Goal: Task Accomplishment & Management: Complete application form

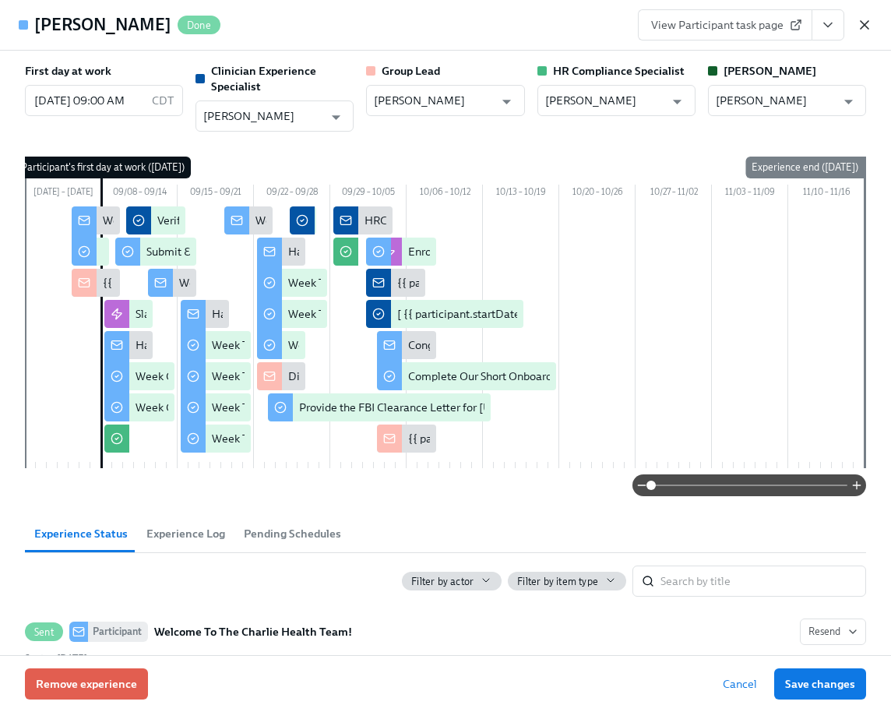
click at [859, 32] on icon "button" at bounding box center [864, 25] width 16 height 16
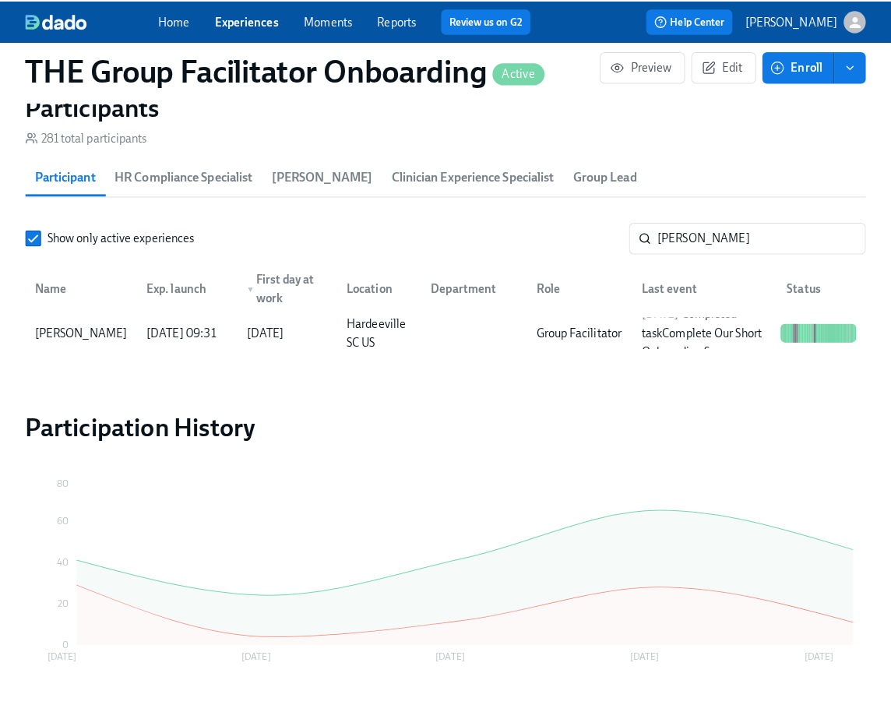
scroll to position [0, 22765]
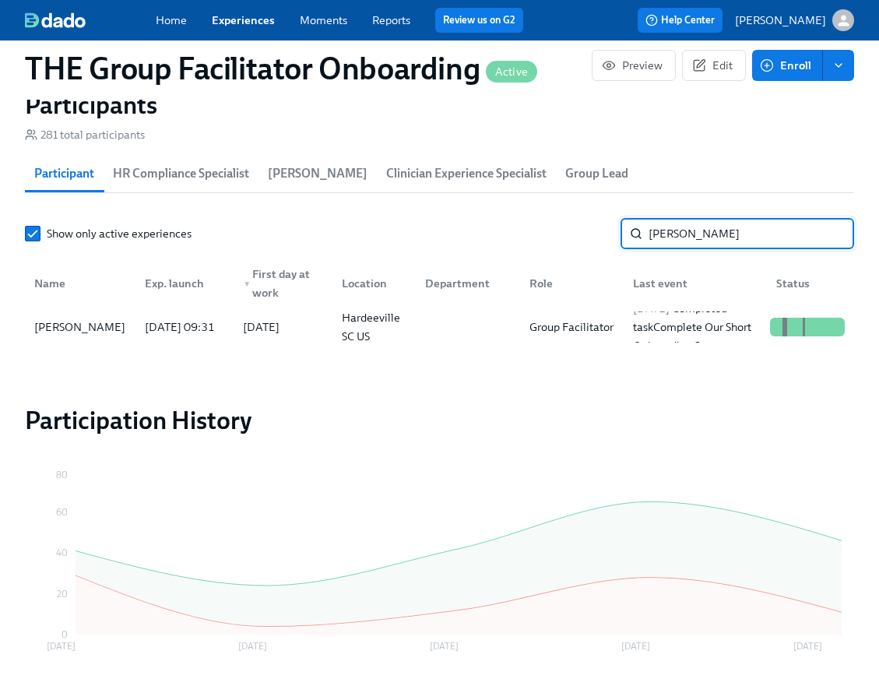
click at [694, 240] on input "[PERSON_NAME]" at bounding box center [752, 233] width 206 height 31
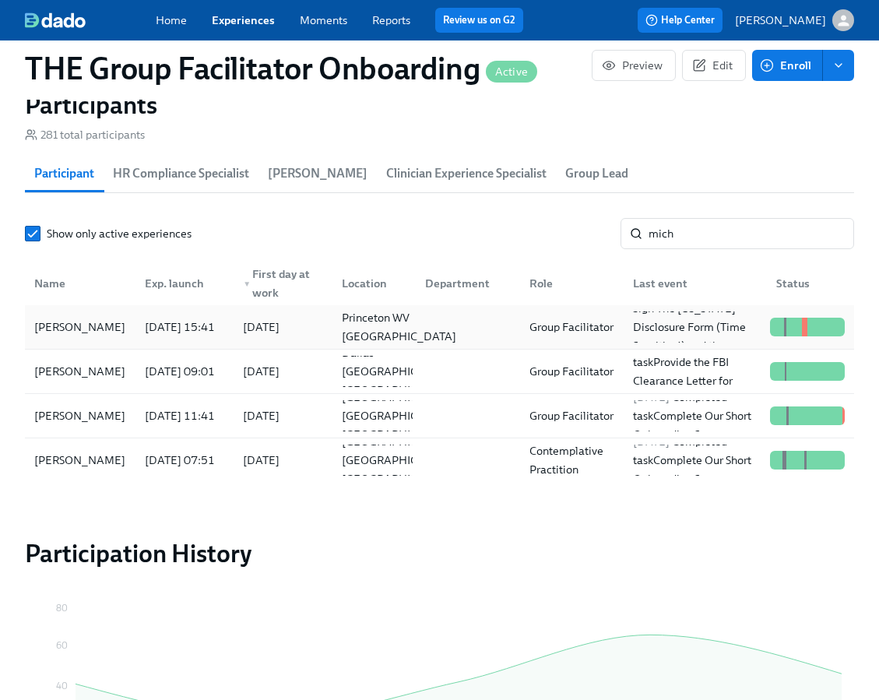
click at [388, 329] on div "Princeton WV [GEOGRAPHIC_DATA]" at bounding box center [399, 326] width 127 height 37
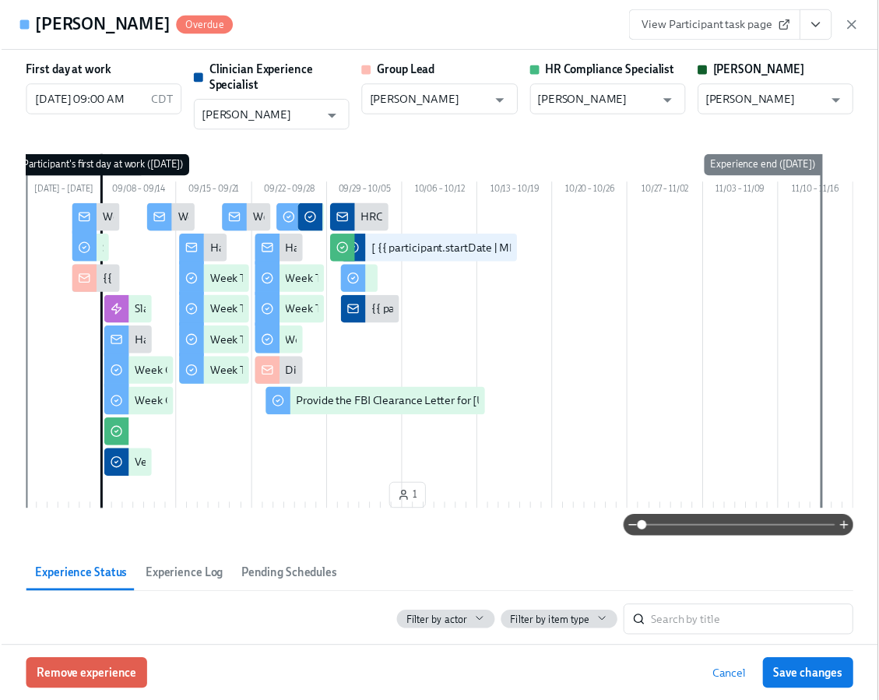
scroll to position [0, 22776]
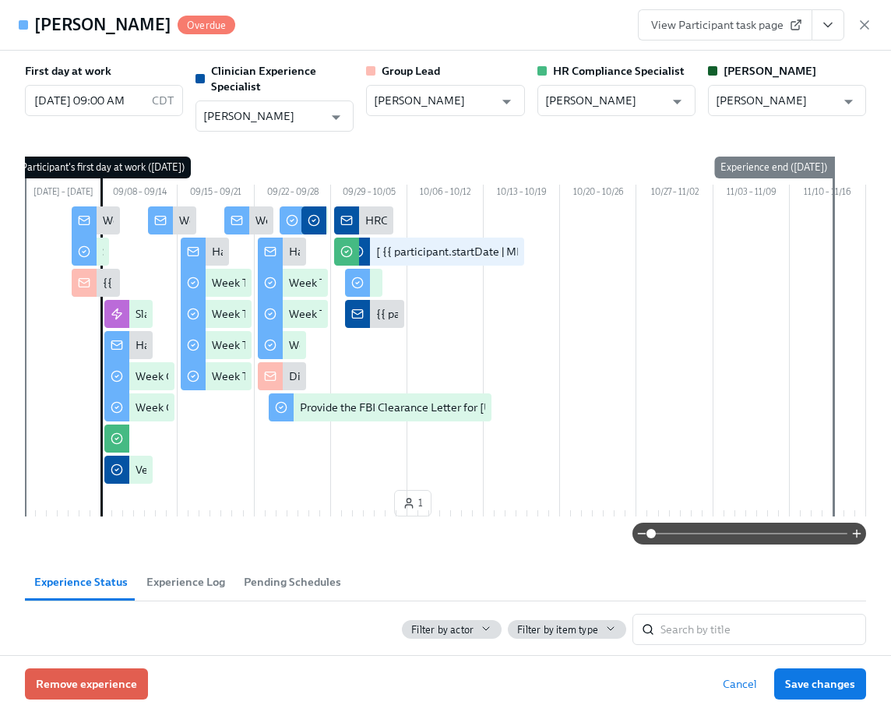
click at [860, 34] on div "View Participant task page" at bounding box center [755, 24] width 234 height 31
click at [867, 21] on icon "button" at bounding box center [864, 25] width 8 height 8
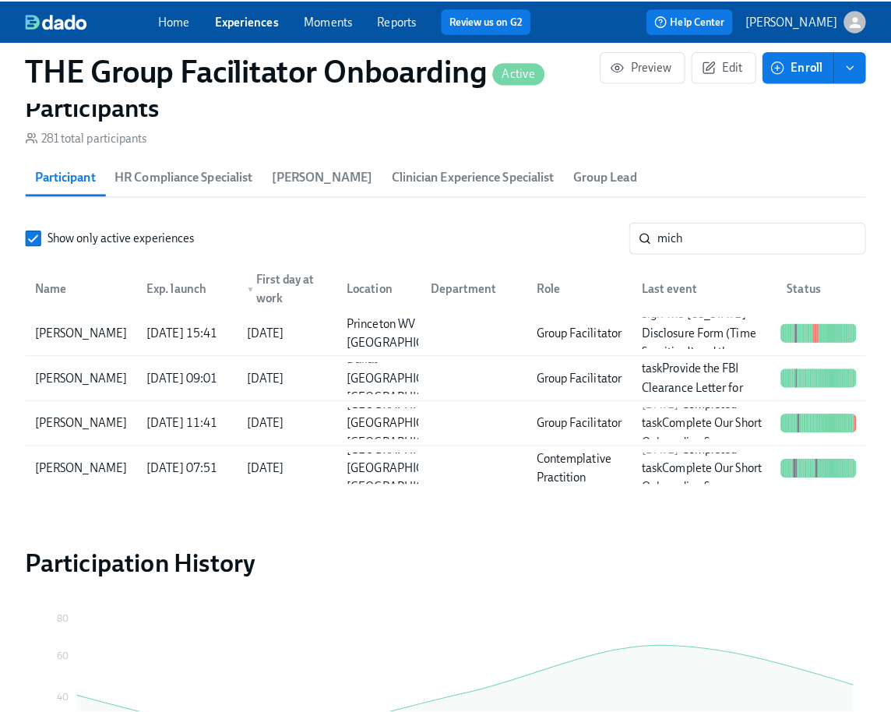
scroll to position [0, 22765]
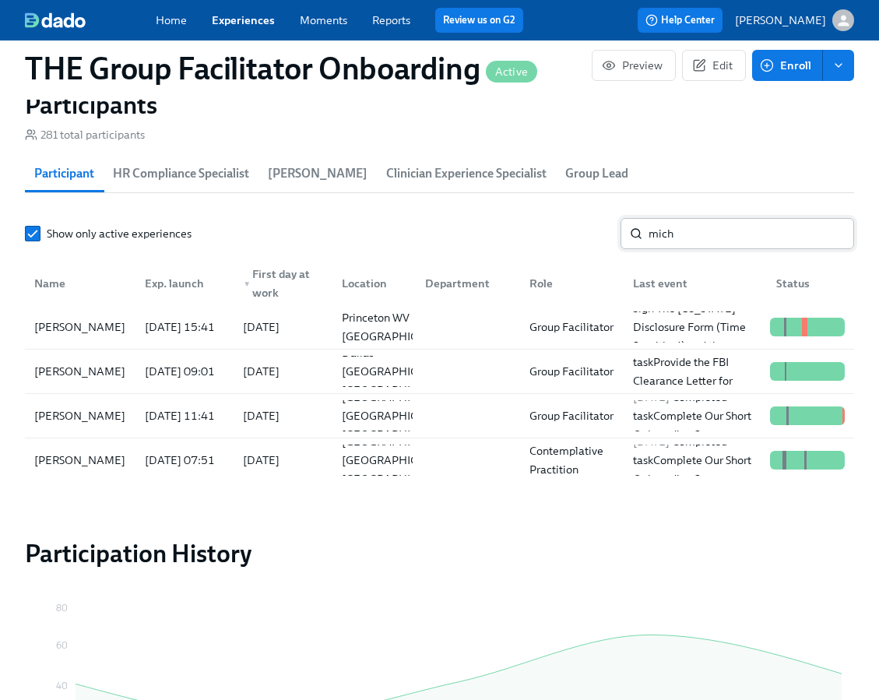
click at [701, 237] on input "mich" at bounding box center [752, 233] width 206 height 31
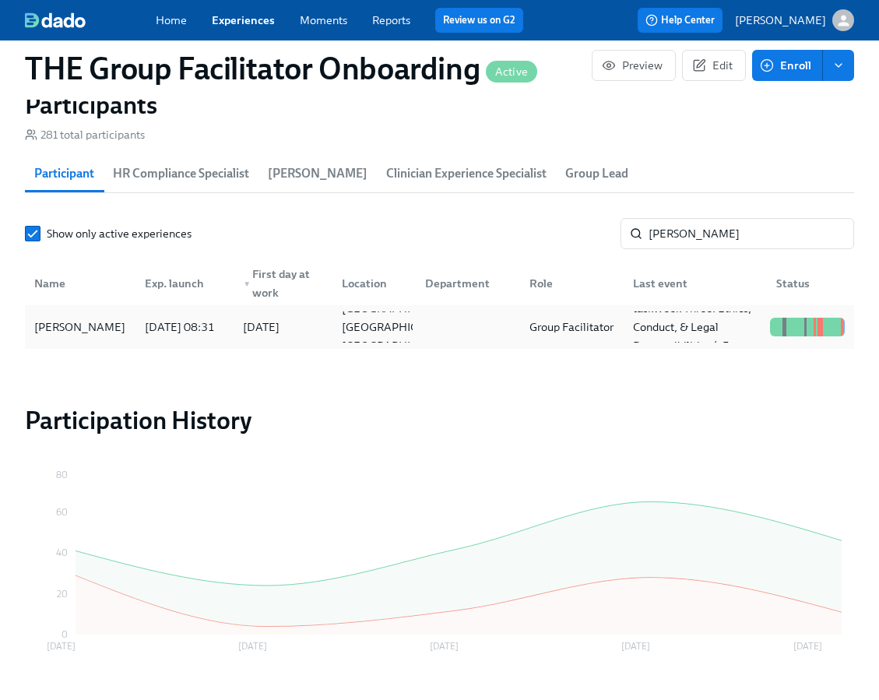
click at [103, 336] on div "[PERSON_NAME]" at bounding box center [80, 327] width 104 height 19
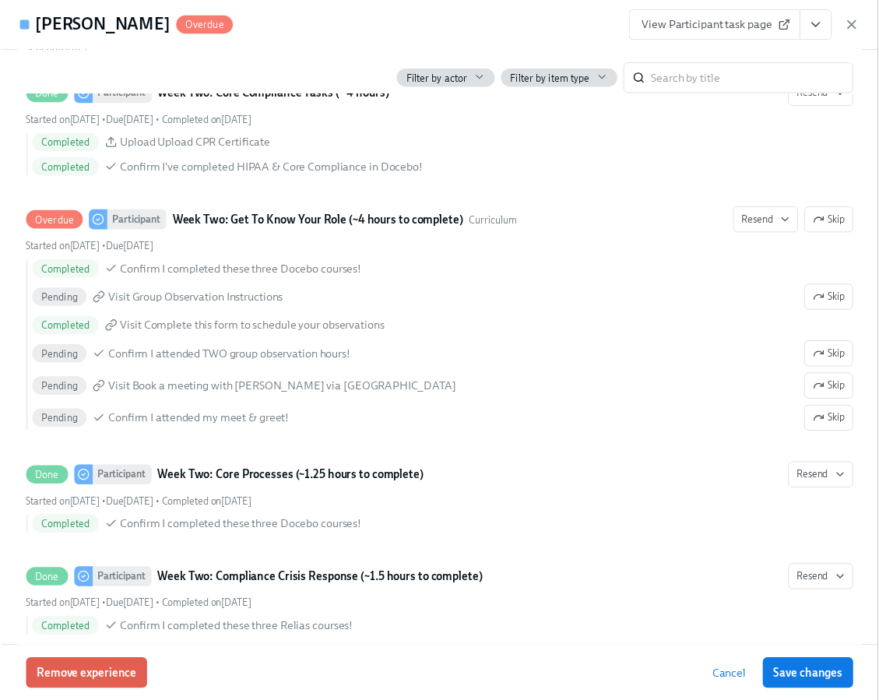
scroll to position [2291, 0]
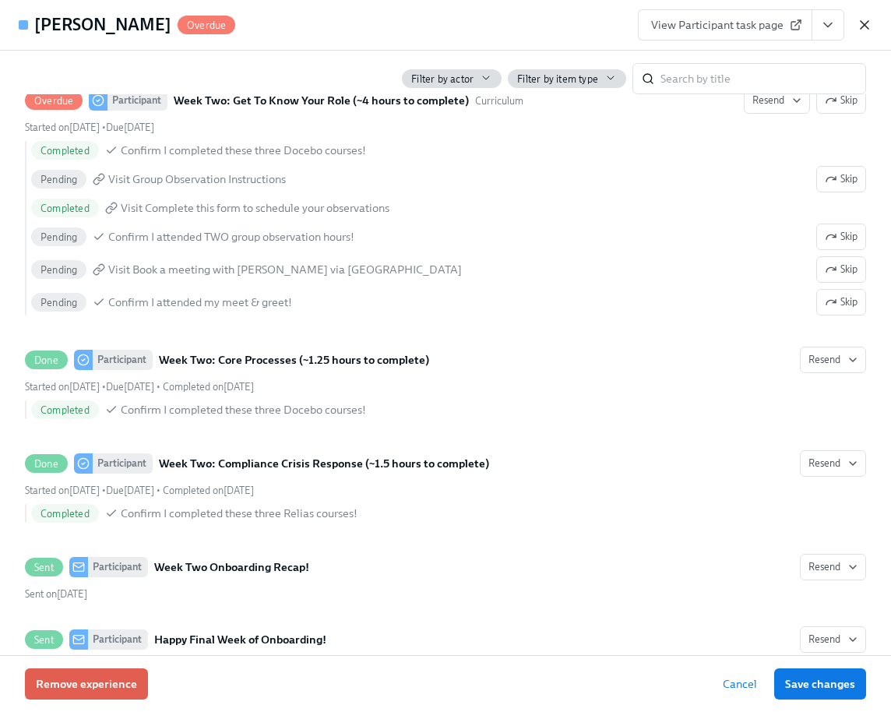
click at [863, 29] on icon "button" at bounding box center [864, 25] width 16 height 16
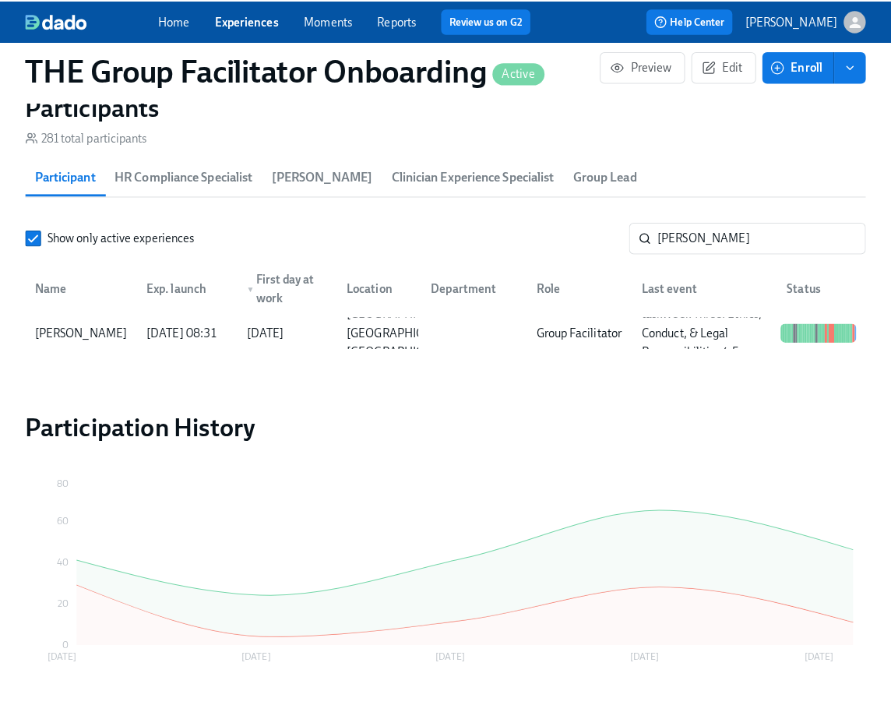
scroll to position [0, 22765]
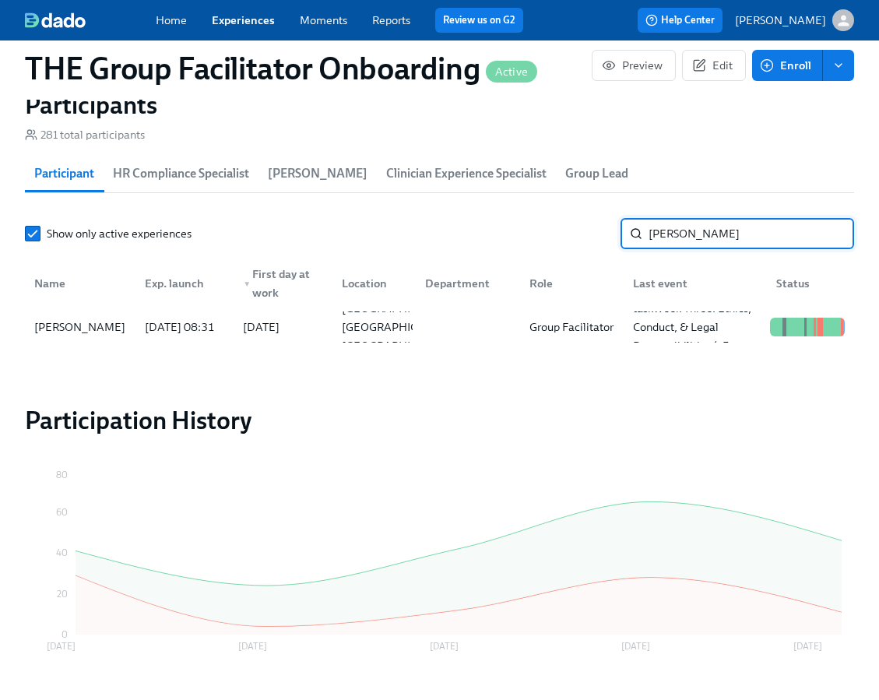
click at [721, 232] on input "[PERSON_NAME]" at bounding box center [752, 233] width 206 height 31
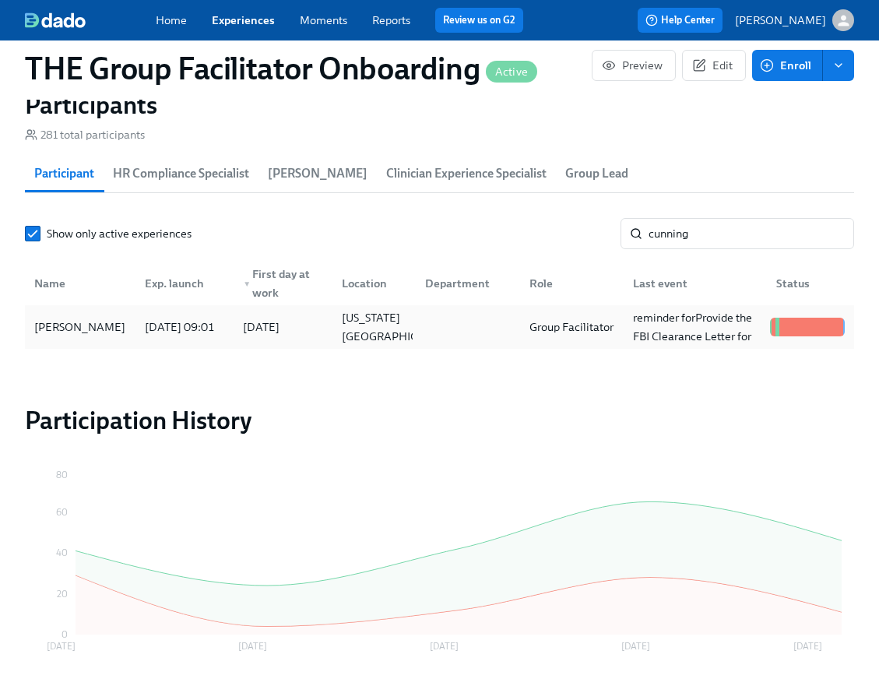
click at [87, 336] on div "[PERSON_NAME]" at bounding box center [80, 327] width 104 height 19
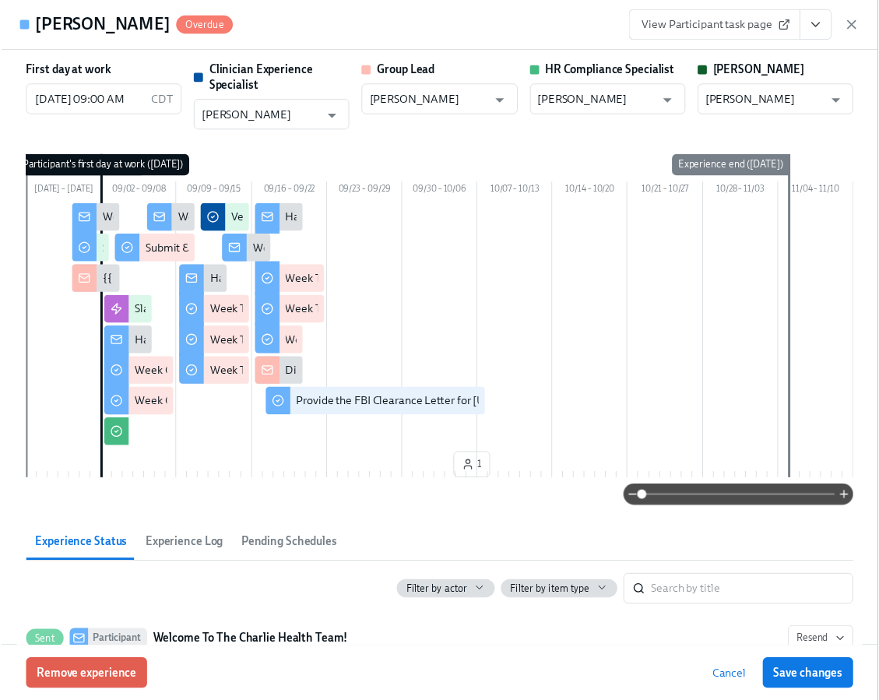
scroll to position [0, 23514]
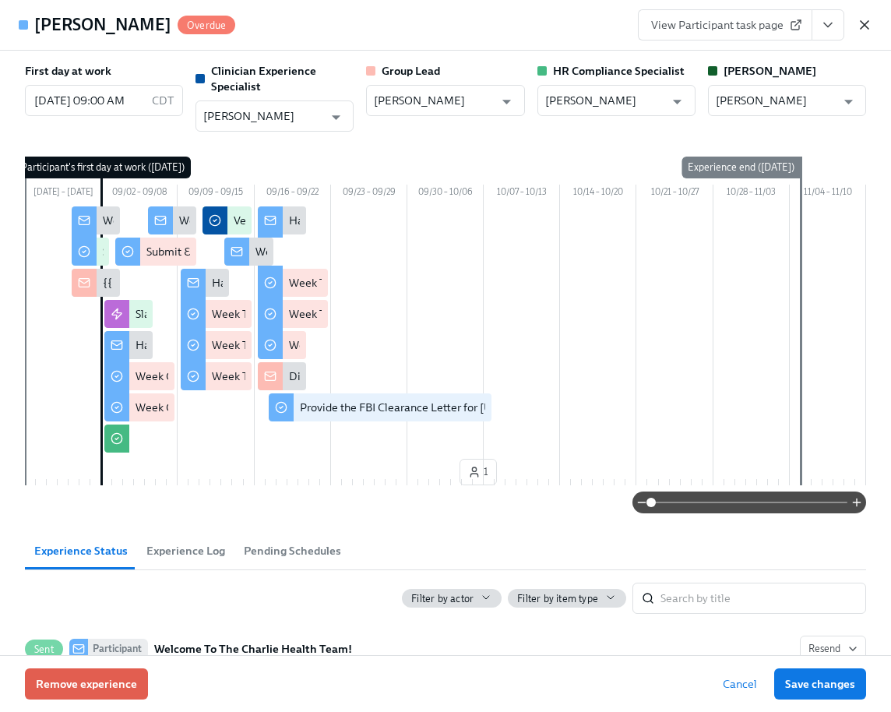
click at [866, 26] on icon "button" at bounding box center [864, 25] width 8 height 8
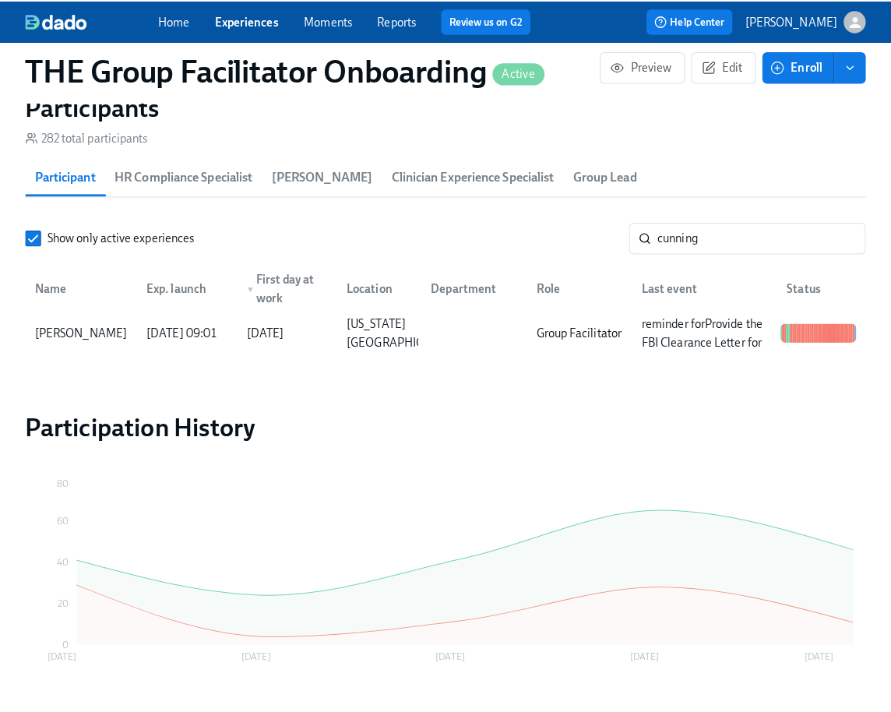
scroll to position [0, 23503]
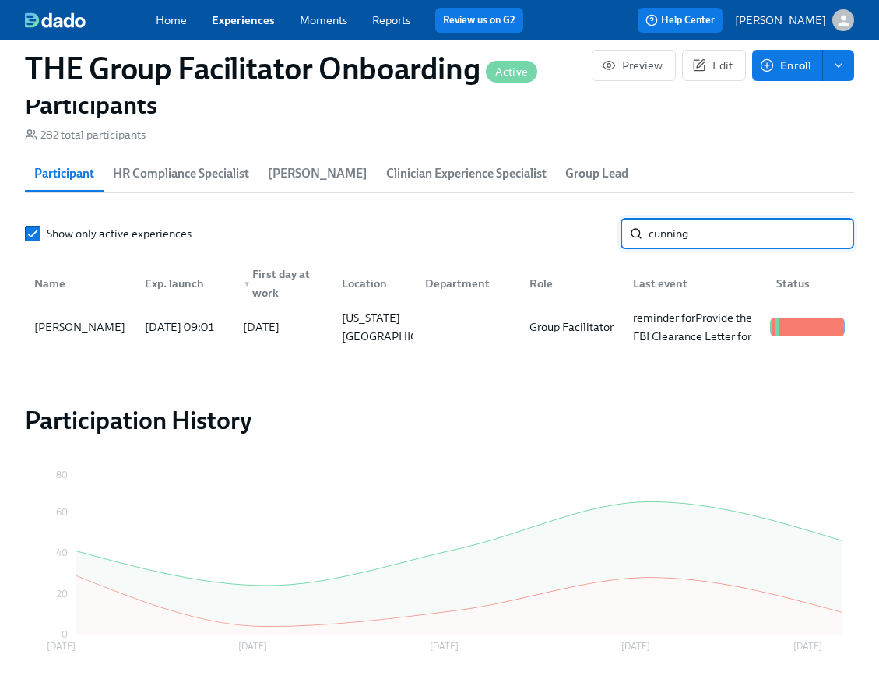
click at [690, 246] on input "cunning" at bounding box center [752, 233] width 206 height 31
type input "[PERSON_NAME]"
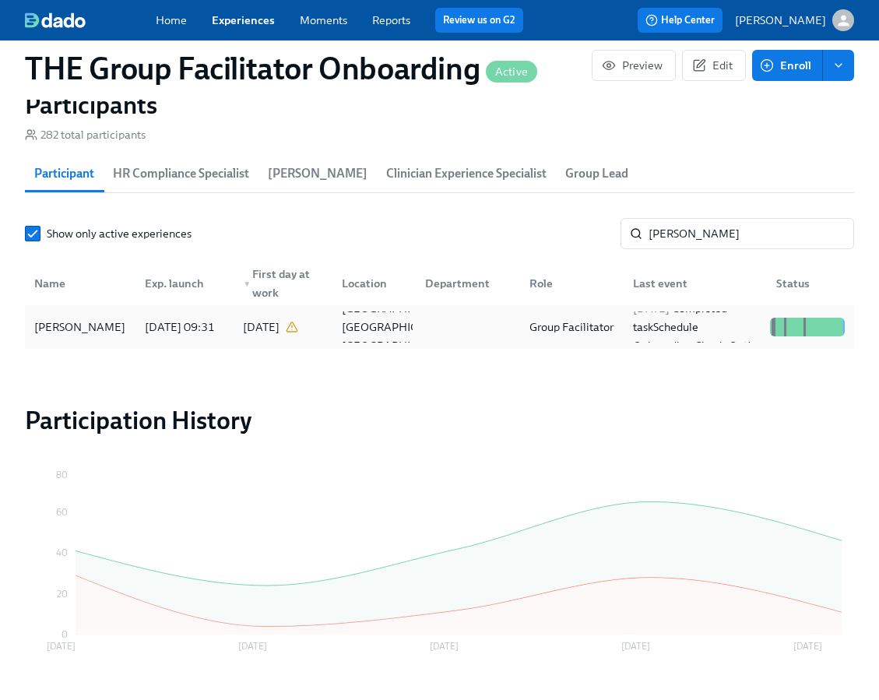
click at [132, 342] on div "[DATE] 09:31" at bounding box center [181, 326] width 99 height 31
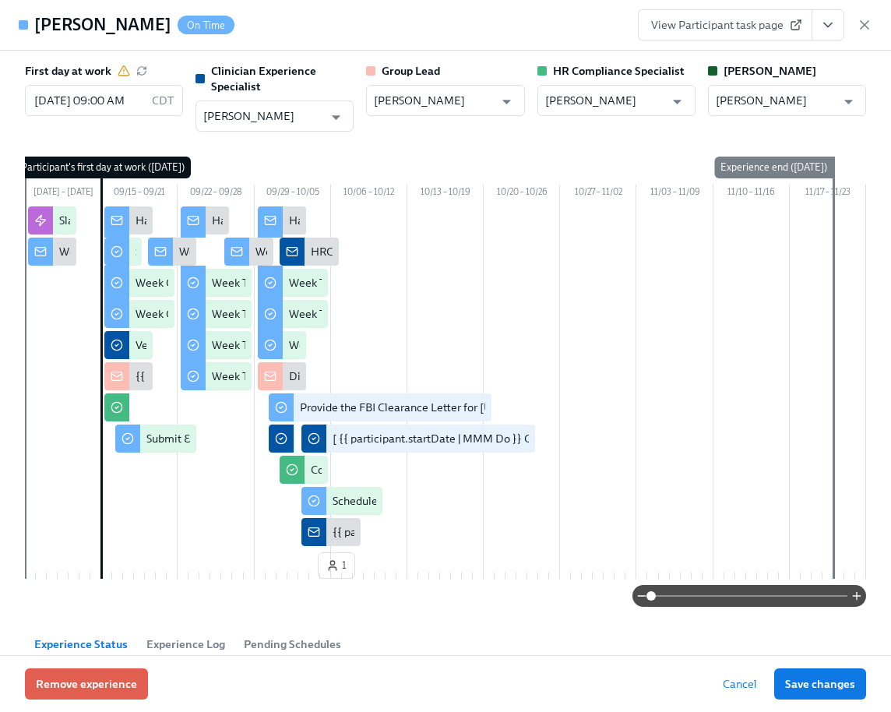
click at [822, 27] on icon "View task page" at bounding box center [828, 25] width 16 height 16
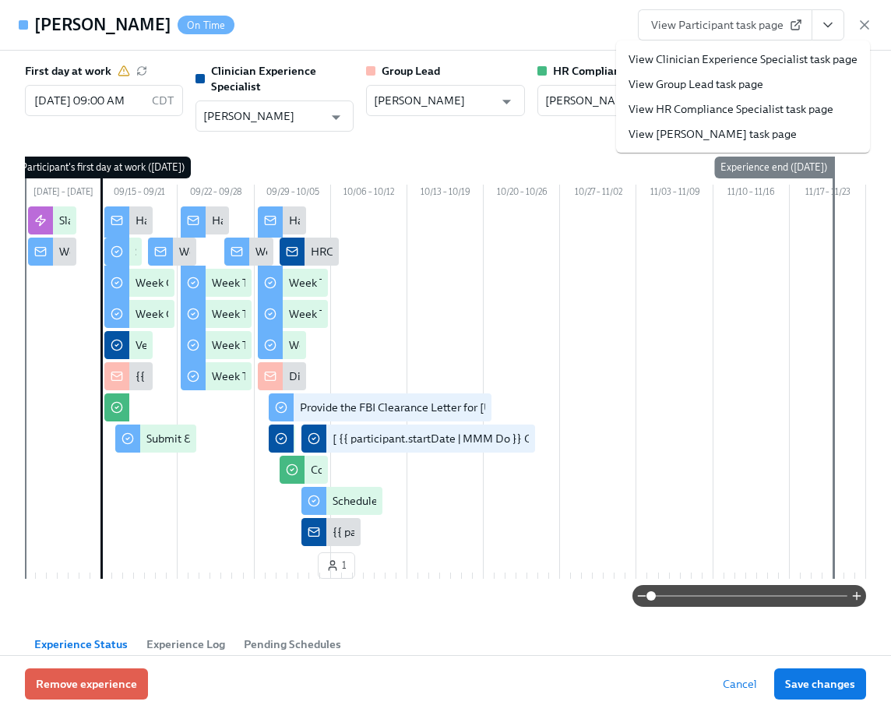
click at [811, 63] on link "View Clinician Experience Specialist task page" at bounding box center [742, 59] width 229 height 16
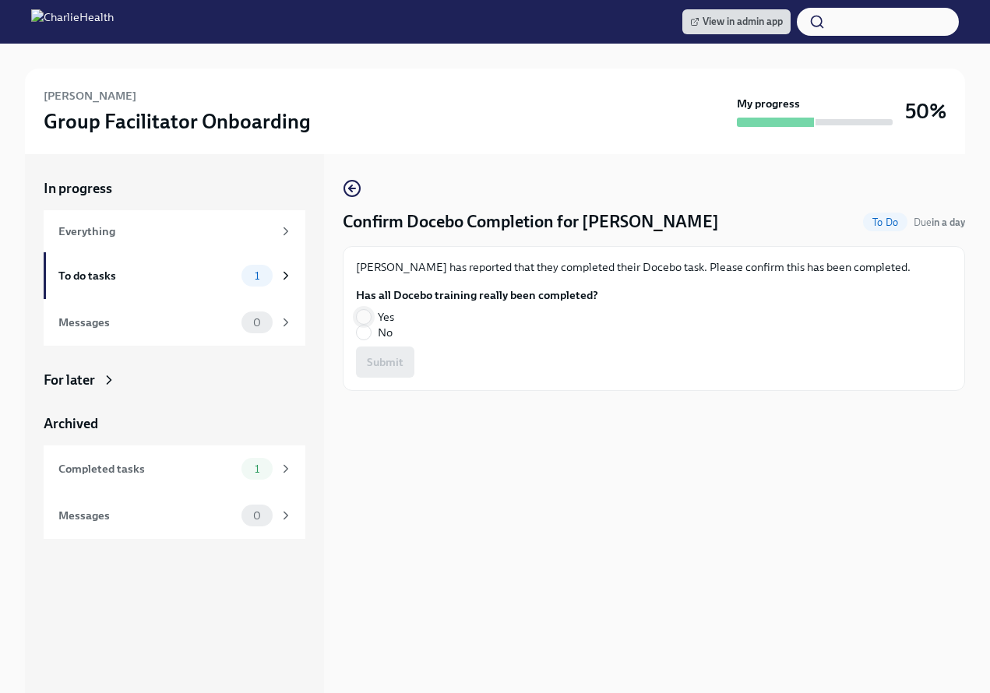
click at [370, 315] on input "Yes" at bounding box center [364, 317] width 14 height 14
radio input "true"
click at [383, 364] on span "Submit" at bounding box center [385, 362] width 37 height 16
